Goal: Feedback & Contribution: Submit feedback/report problem

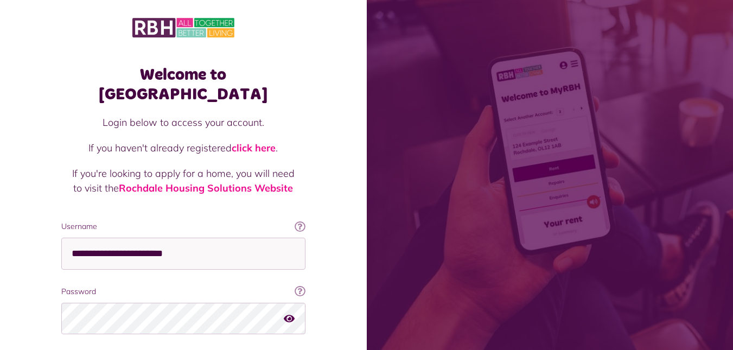
type input "**********"
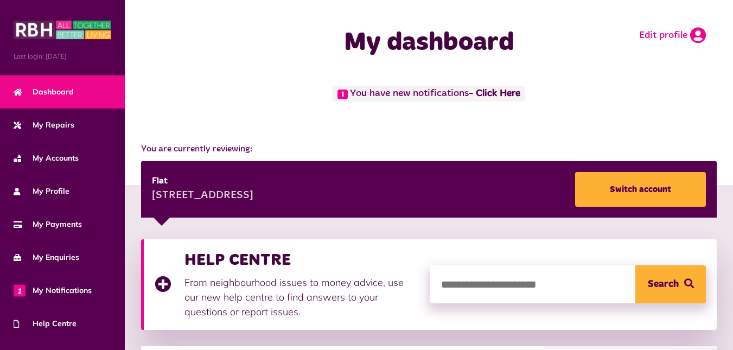
click at [690, 35] on icon at bounding box center [698, 35] width 16 height 16
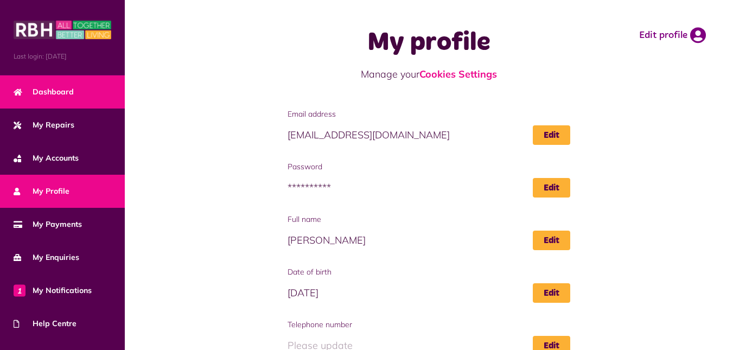
click at [71, 91] on span "Dashboard" at bounding box center [44, 91] width 60 height 11
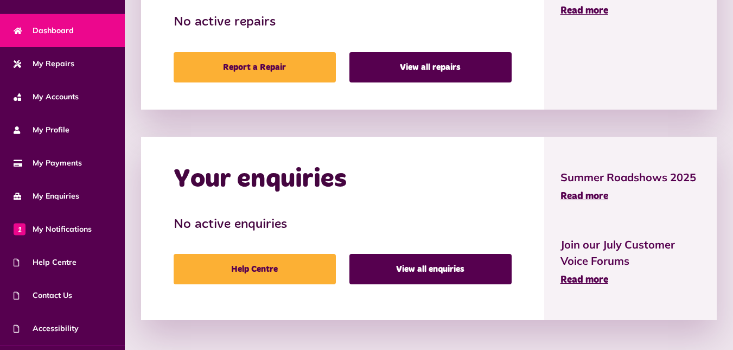
scroll to position [75, 0]
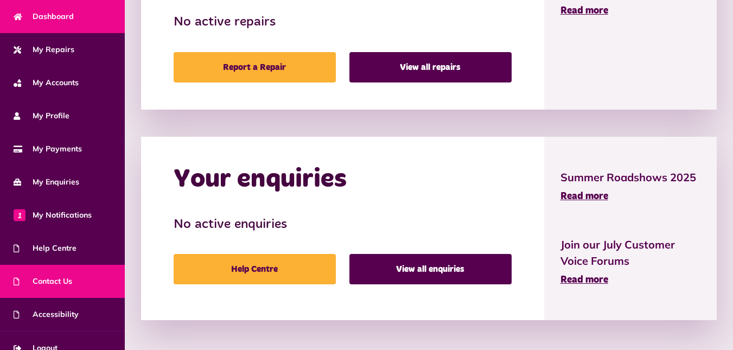
click at [65, 284] on span "Contact Us" at bounding box center [43, 281] width 59 height 11
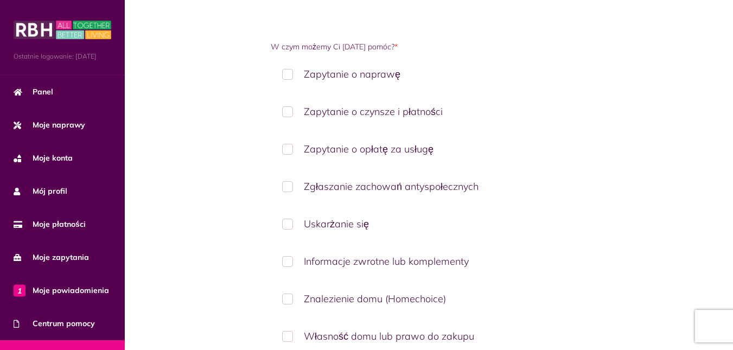
scroll to position [129, 0]
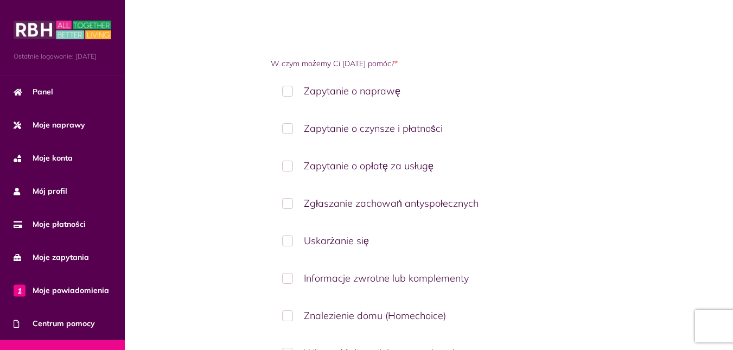
click at [283, 128] on label "Zapytanie o czynsze i płatności" at bounding box center [429, 128] width 316 height 32
click at [366, 131] on font "Zapytanie o czynsze i płatności" at bounding box center [373, 128] width 139 height 12
click at [381, 127] on font "Zapytanie o czynsze i płatności" at bounding box center [373, 128] width 139 height 12
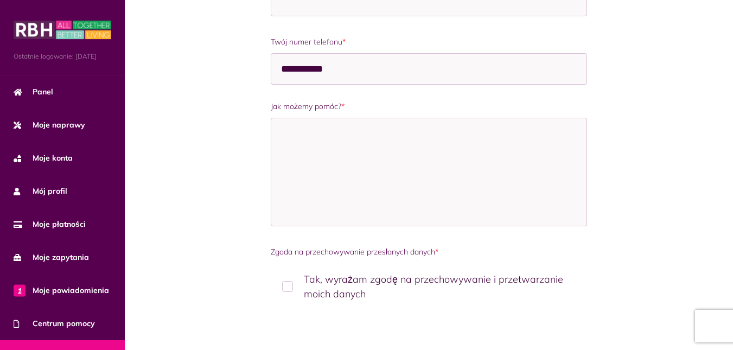
scroll to position [793, 0]
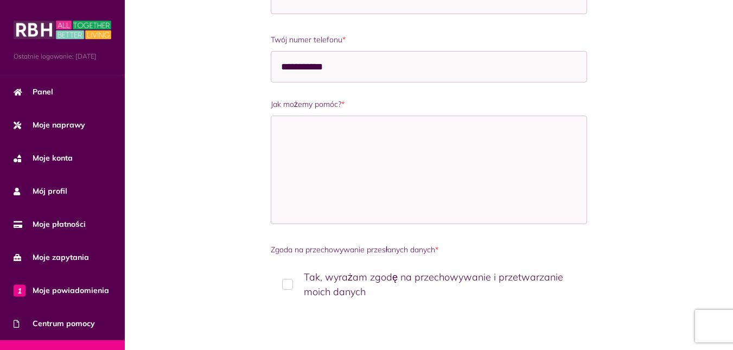
click at [284, 288] on label "Tak, wyrażam zgodę na przechowywanie i przetwarzanie moich danych" at bounding box center [429, 284] width 316 height 47
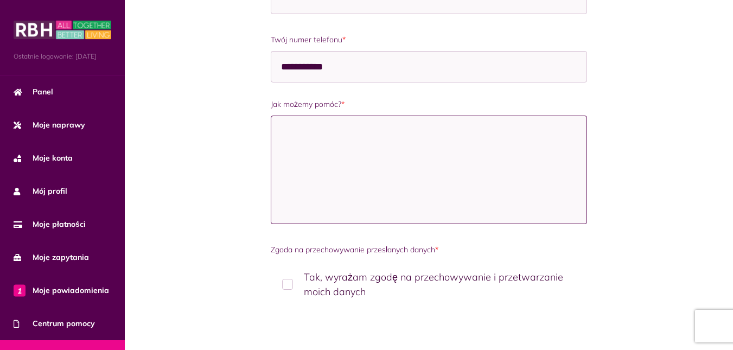
click at [318, 169] on textarea "Jak możemy pomóc? *" at bounding box center [429, 170] width 316 height 109
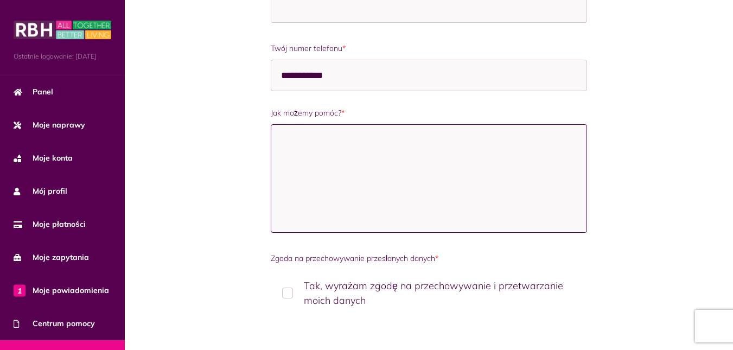
click at [410, 160] on textarea "Jak możemy pomóc? *" at bounding box center [429, 178] width 316 height 109
paste textarea "**********"
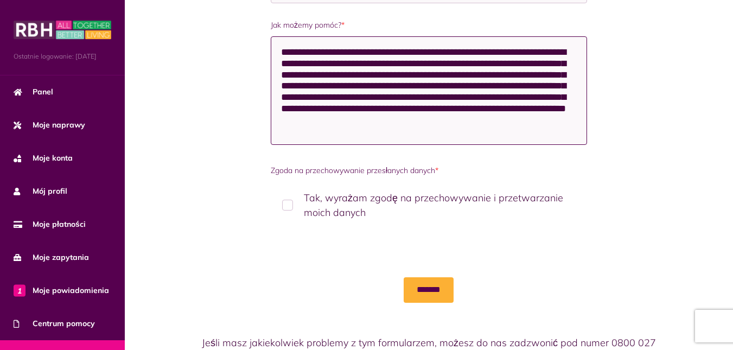
scroll to position [921, 0]
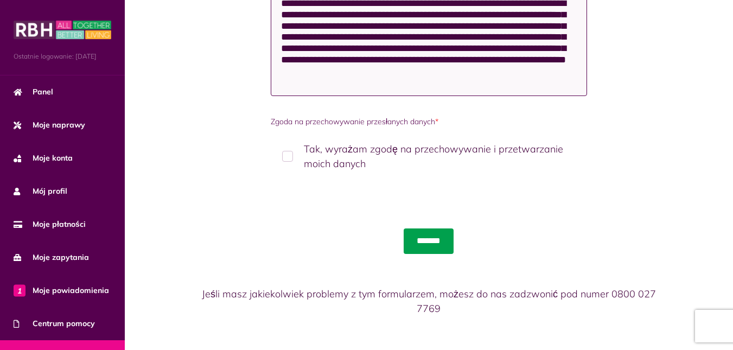
type textarea "**********"
click at [438, 244] on input "*******" at bounding box center [429, 241] width 50 height 25
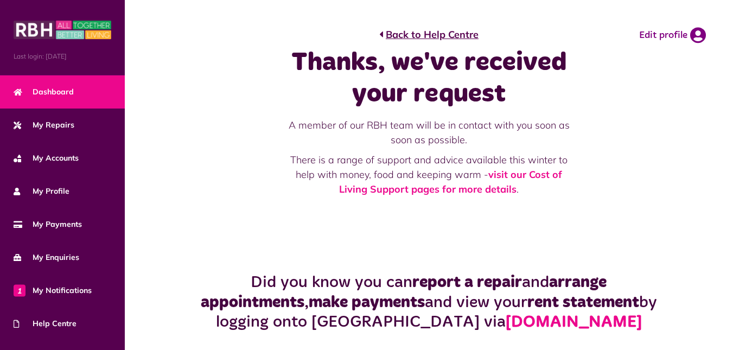
click at [68, 91] on span "Dashboard" at bounding box center [44, 91] width 60 height 11
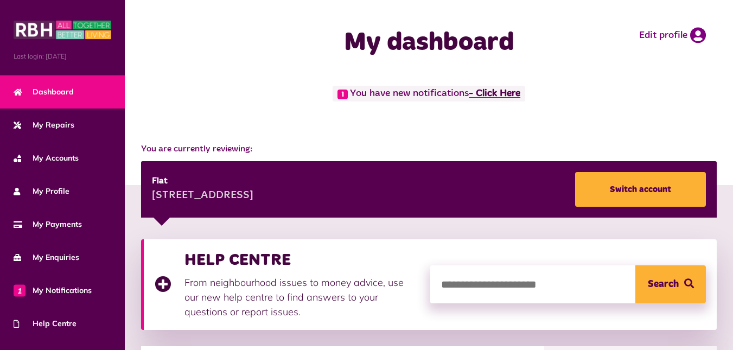
click at [521, 92] on link "- Click Here" at bounding box center [495, 94] width 52 height 10
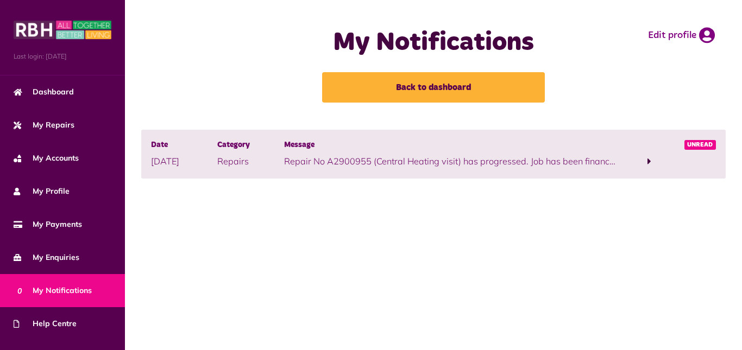
click at [420, 164] on p "Repair No A2900955 (Central Heating visit) has progressed. Job has been financi…" at bounding box center [450, 161] width 332 height 13
click at [646, 161] on span at bounding box center [649, 161] width 66 height 15
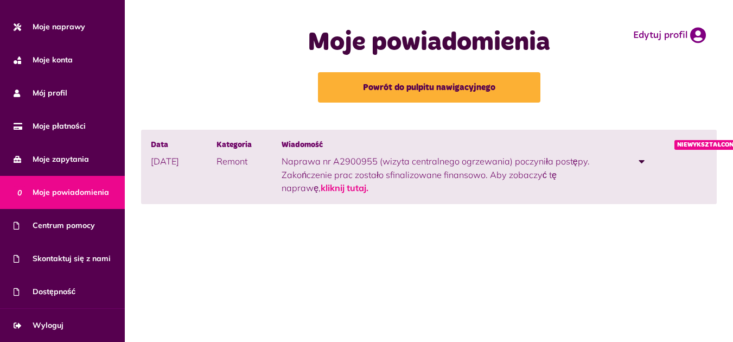
scroll to position [130, 0]
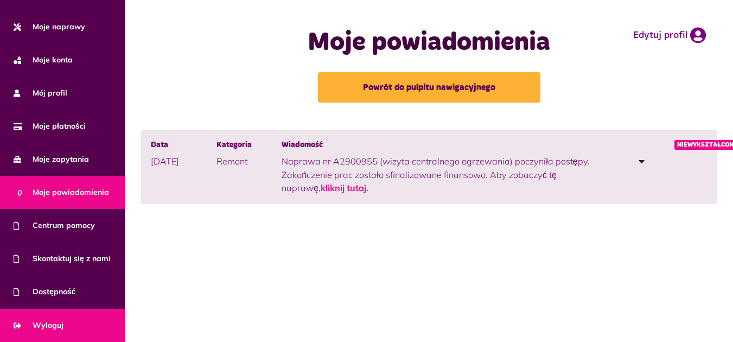
click at [45, 335] on link "Wyloguj" at bounding box center [62, 325] width 125 height 33
